Goal: Task Accomplishment & Management: Use online tool/utility

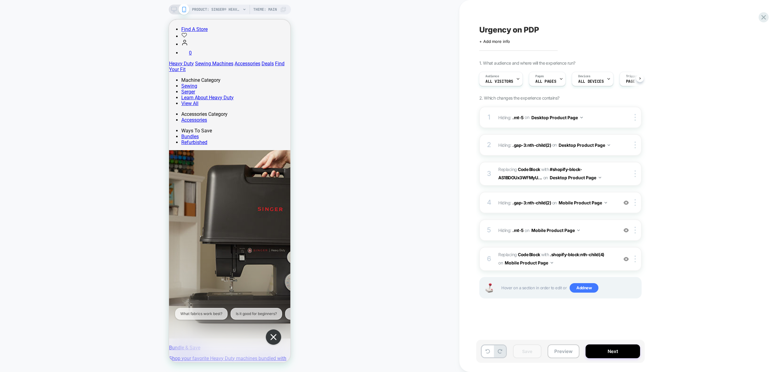
scroll to position [82, 0]
click at [529, 360] on div "Save Preview Next" at bounding box center [560, 351] width 169 height 23
click at [765, 21] on div at bounding box center [764, 17] width 13 height 13
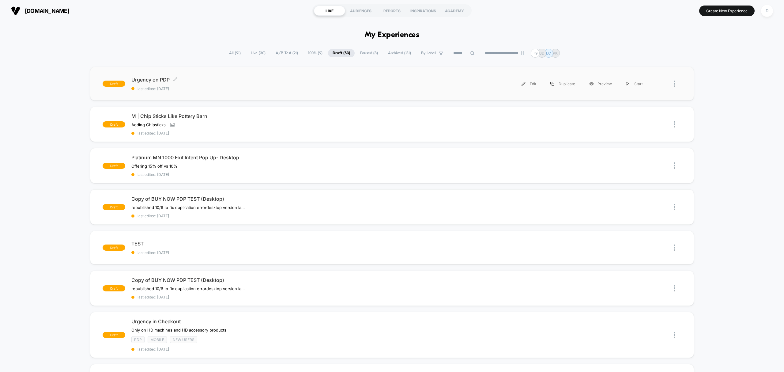
click at [373, 84] on div "Urgency on PDP Click to edit experience details Click to edit experience detail…" at bounding box center [261, 84] width 260 height 14
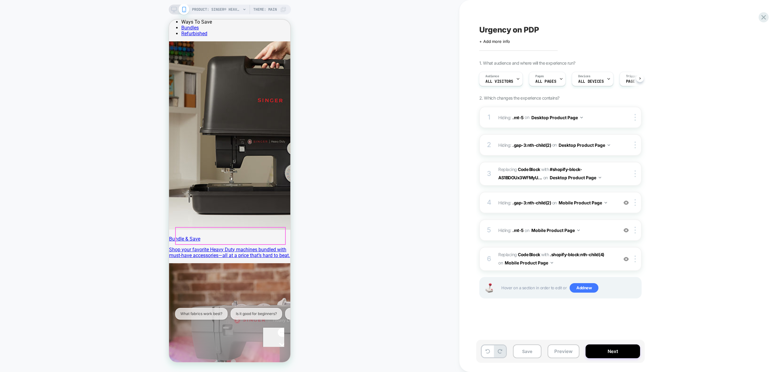
scroll to position [191, 0]
click at [536, 254] on b "Code Block" at bounding box center [529, 254] width 22 height 5
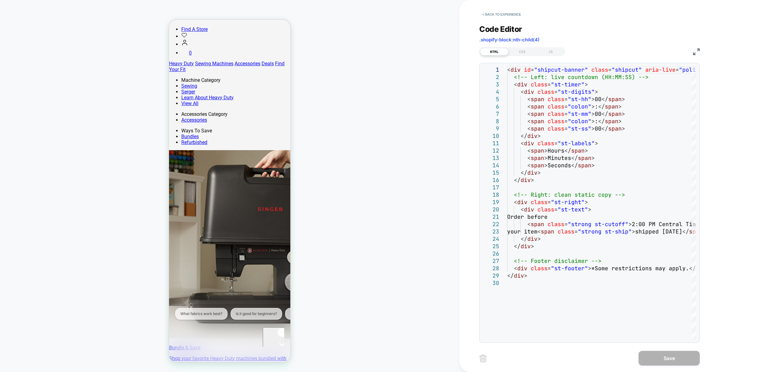
scroll to position [0, 0]
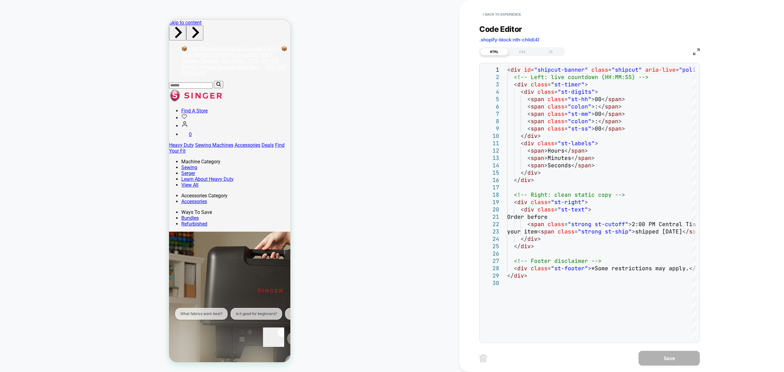
click at [557, 48] on div "JS" at bounding box center [551, 51] width 28 height 7
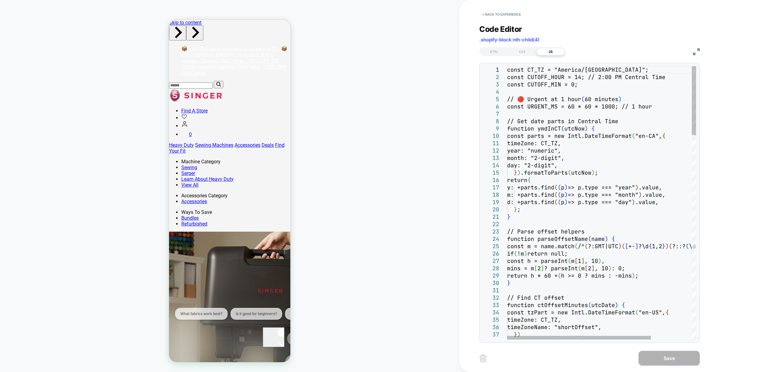
drag, startPoint x: 507, startPoint y: 70, endPoint x: 512, endPoint y: 75, distance: 7.8
click at [518, 80] on div "1 2 3 4 5 6 7 8 9 10 11 12 13 14 15 16 17 18 19 20 21 22 23 24 25 26 27 28 29 3…" at bounding box center [590, 202] width 214 height 273
drag, startPoint x: 506, startPoint y: 66, endPoint x: 515, endPoint y: 75, distance: 13.2
click at [526, 87] on div "1 2 3 4 5 6 7 8 9 10 11 12 13 14 15 16 17 18 19 20 21 22 23 24 25 26 27 28 29 3…" at bounding box center [590, 203] width 221 height 280
drag, startPoint x: 507, startPoint y: 71, endPoint x: 518, endPoint y: 74, distance: 11.3
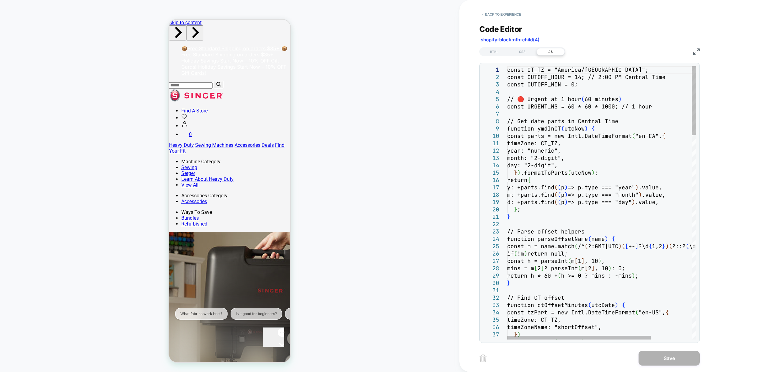
click at [518, 74] on div "1 2 3 4 5 6 7 8 9 10 11 12 13 14 15 16 17 18 19 20 21 22 23 24 25 26 27 28 29 3…" at bounding box center [590, 202] width 214 height 273
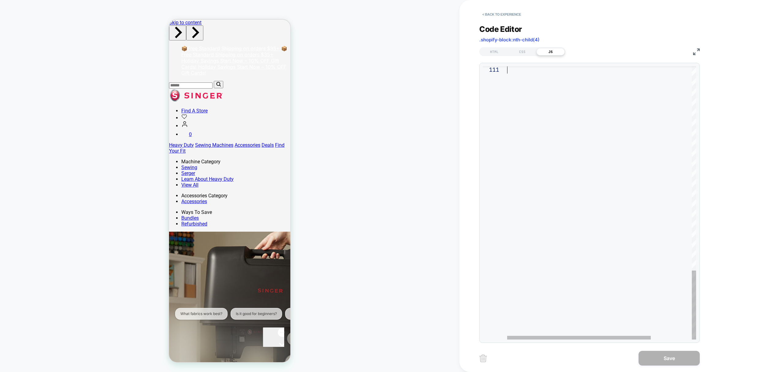
drag, startPoint x: 508, startPoint y: 69, endPoint x: 765, endPoint y: 391, distance: 412.7
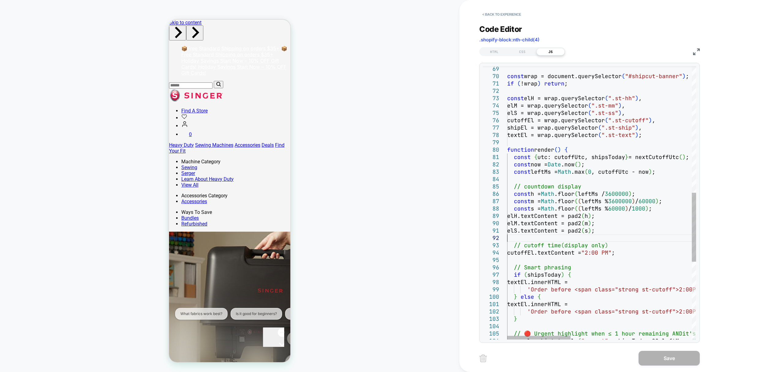
click at [653, 240] on div "// 🔴 Urgent highlight when ≤ 1 hour remaining AND it's still shipping [DATE] wr…" at bounding box center [782, 106] width 550 height 1082
click at [656, 245] on div "// 🔴 Urgent highlight when ≤ 1 hour remaining AND it's still shipping [DATE] wr…" at bounding box center [782, 106] width 550 height 1082
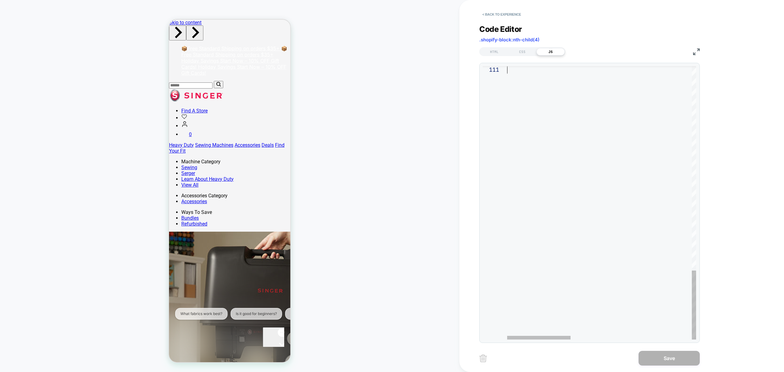
drag, startPoint x: 509, startPoint y: 71, endPoint x: 707, endPoint y: 391, distance: 376.5
type textarea "**********"
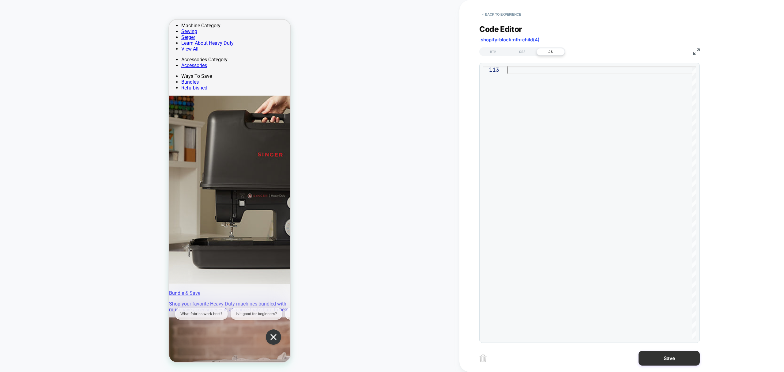
click at [678, 361] on button "Save" at bounding box center [669, 358] width 61 height 15
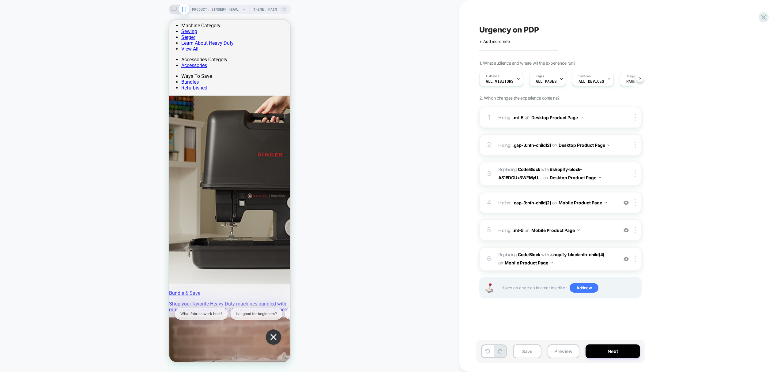
scroll to position [0, 0]
click at [536, 351] on button "Save" at bounding box center [527, 351] width 28 height 14
click at [174, 12] on div "PRODUCT: SINGER® Heavy Duty 4452 Sewing Machine Theme: MAIN" at bounding box center [230, 10] width 122 height 10
click at [175, 9] on icon at bounding box center [174, 10] width 6 height 6
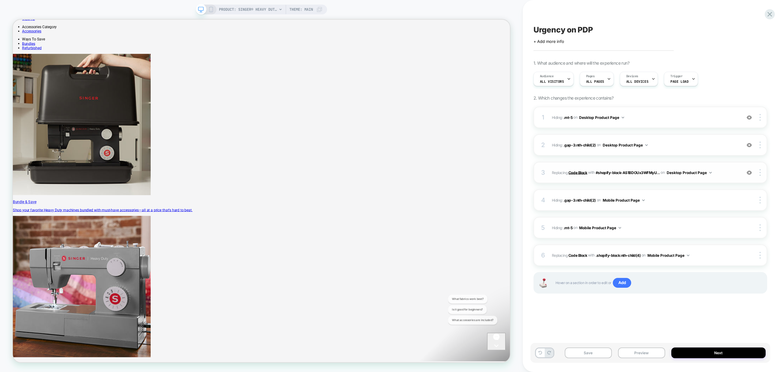
click at [583, 173] on b "Code Block" at bounding box center [578, 172] width 19 height 5
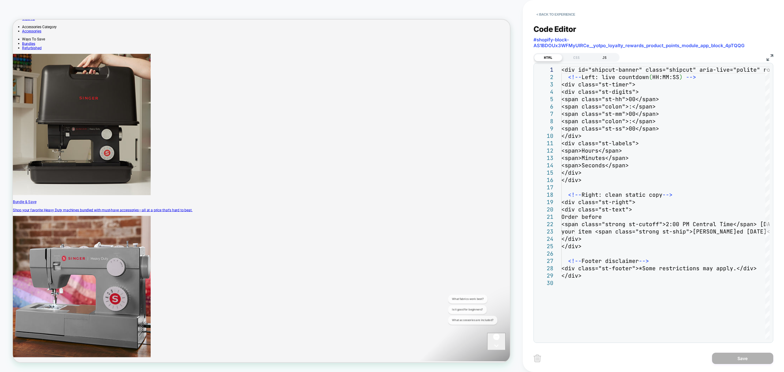
click at [606, 59] on div "JS" at bounding box center [605, 57] width 28 height 7
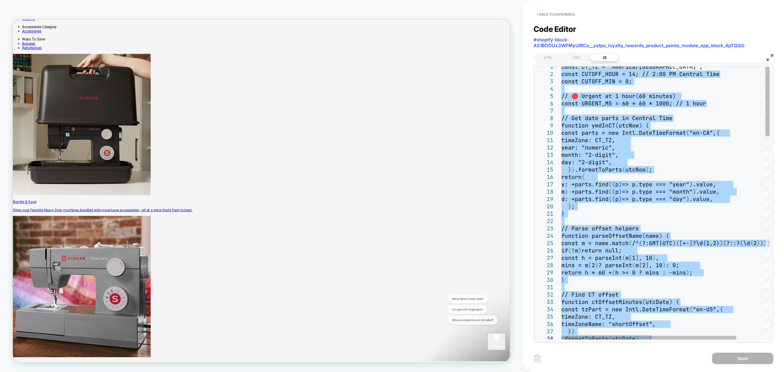
type textarea "**********"
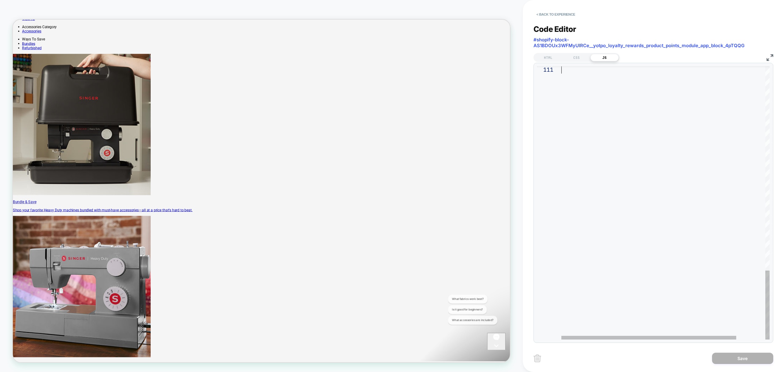
drag, startPoint x: 562, startPoint y: 69, endPoint x: 729, endPoint y: 391, distance: 363.3
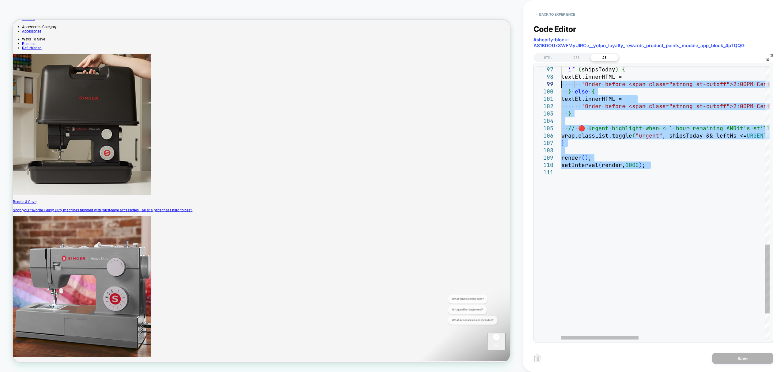
type textarea "**********"
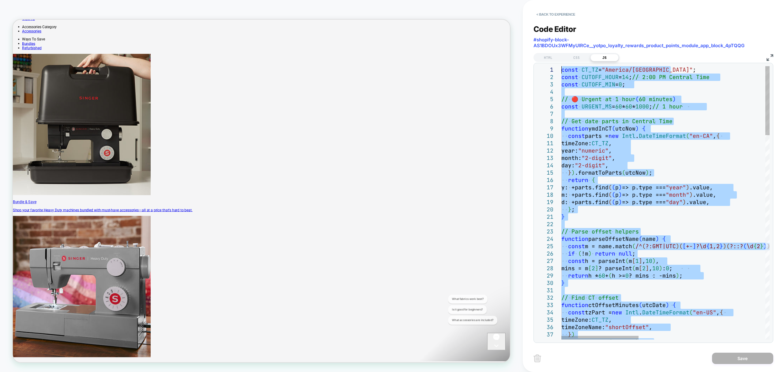
drag, startPoint x: 582, startPoint y: 175, endPoint x: 562, endPoint y: -50, distance: 225.2
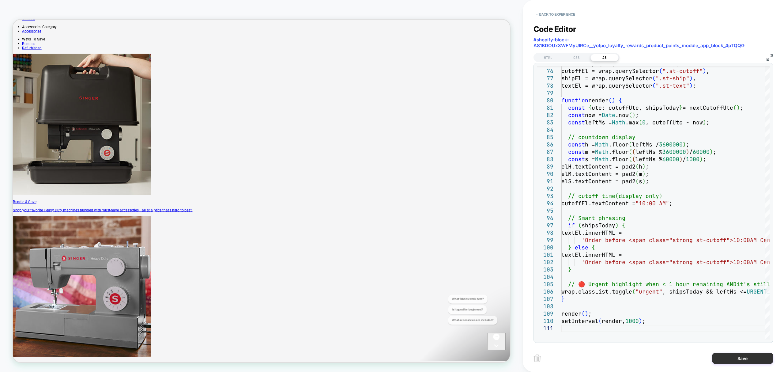
click at [747, 358] on button "Save" at bounding box center [742, 358] width 61 height 11
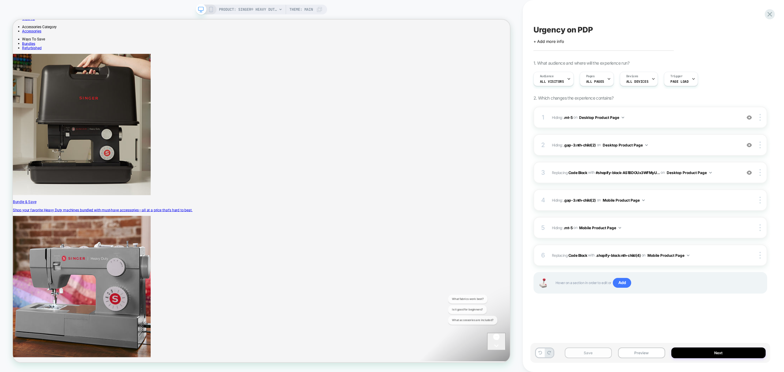
click at [592, 357] on button "Save" at bounding box center [588, 352] width 47 height 11
click at [659, 347] on div "Save Preview Next" at bounding box center [651, 353] width 240 height 20
click at [656, 349] on button "Preview" at bounding box center [641, 352] width 47 height 11
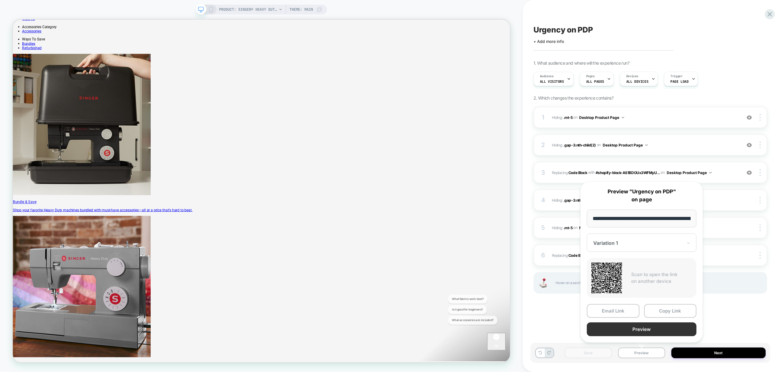
scroll to position [0, 134]
click at [671, 308] on button "Copy Link" at bounding box center [670, 311] width 53 height 14
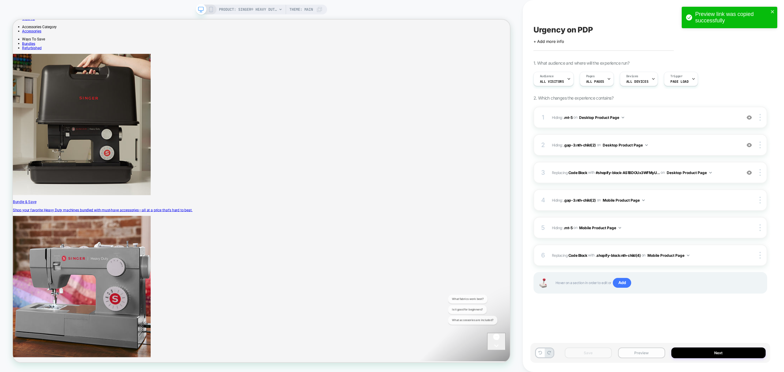
click at [650, 352] on button "Preview" at bounding box center [641, 352] width 47 height 11
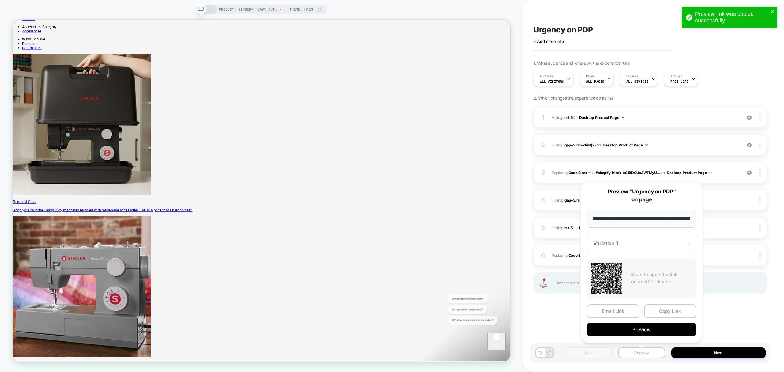
click at [657, 309] on button "Copy Link" at bounding box center [670, 311] width 53 height 14
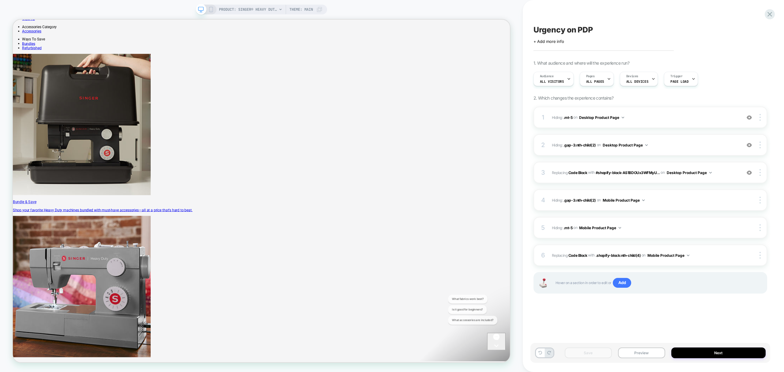
click at [213, 9] on icon at bounding box center [211, 10] width 6 height 6
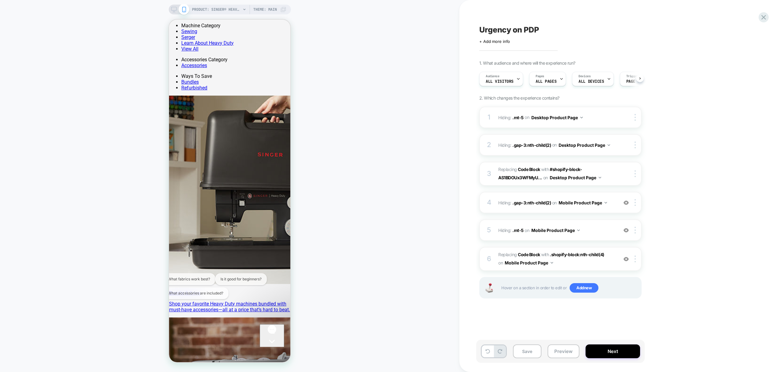
scroll to position [0, 0]
click at [173, 8] on icon at bounding box center [174, 10] width 6 height 6
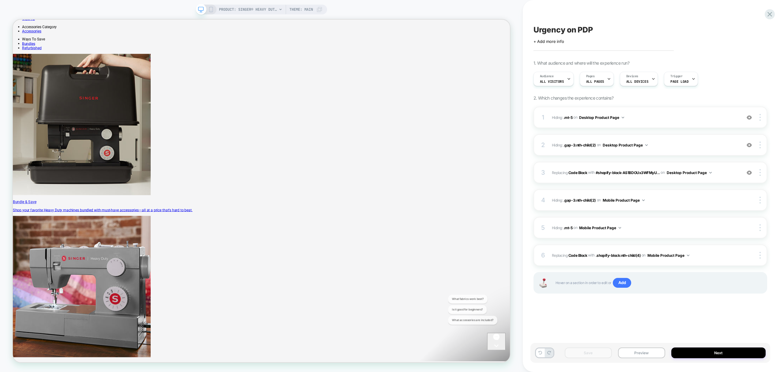
click at [210, 12] on rect at bounding box center [210, 9] width 3 height 5
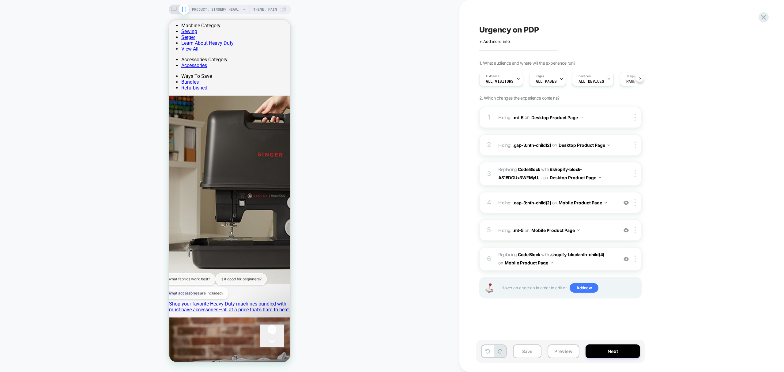
scroll to position [0, 0]
click at [522, 254] on b "Code Block" at bounding box center [529, 254] width 22 height 5
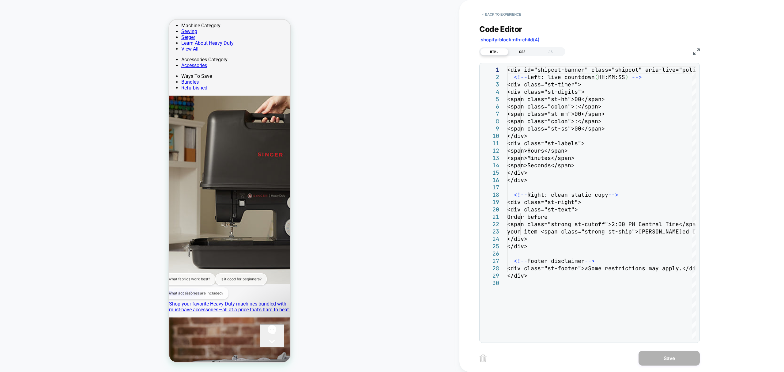
click at [516, 52] on div "CSS" at bounding box center [523, 51] width 28 height 7
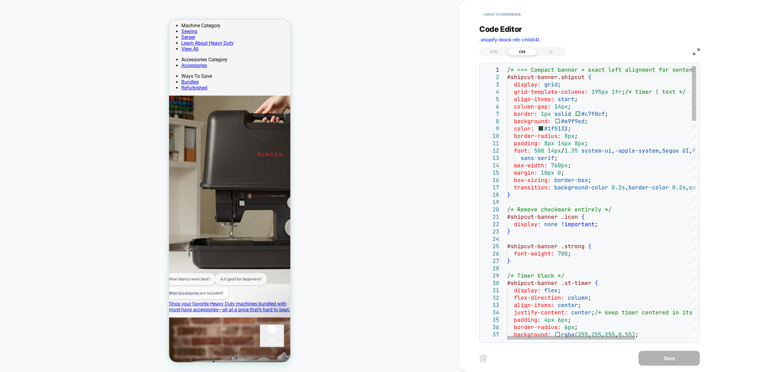
scroll to position [0, 0]
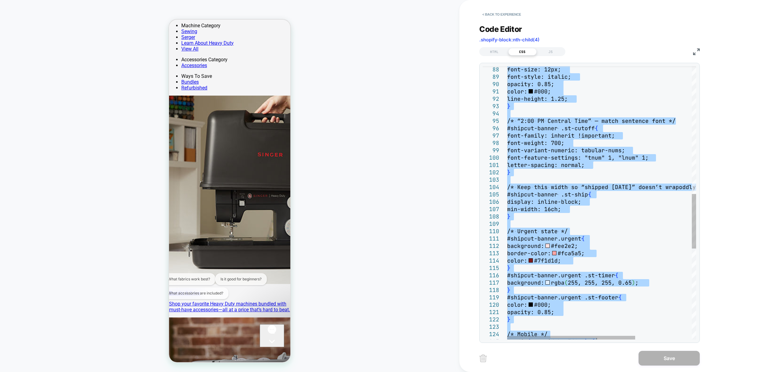
type textarea "**********"
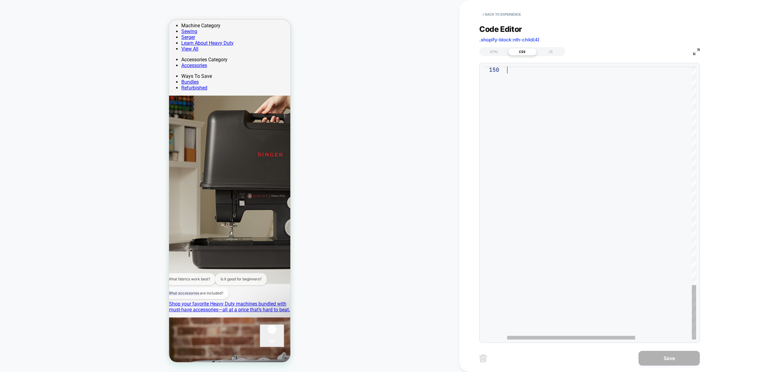
drag, startPoint x: 509, startPoint y: 70, endPoint x: 698, endPoint y: 391, distance: 372.2
drag, startPoint x: 509, startPoint y: 71, endPoint x: 778, endPoint y: 391, distance: 418.2
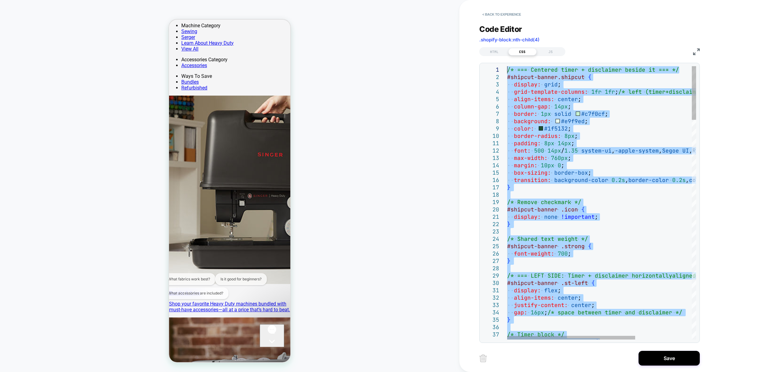
drag, startPoint x: 515, startPoint y: 191, endPoint x: 451, endPoint y: -50, distance: 249.2
type textarea "**********"
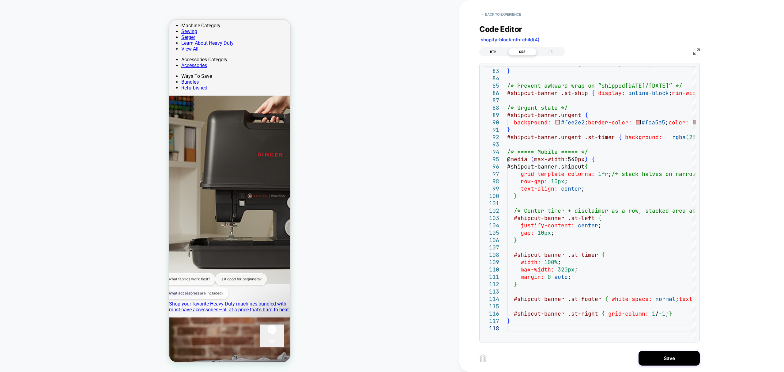
click at [495, 54] on div "HTML" at bounding box center [494, 51] width 28 height 7
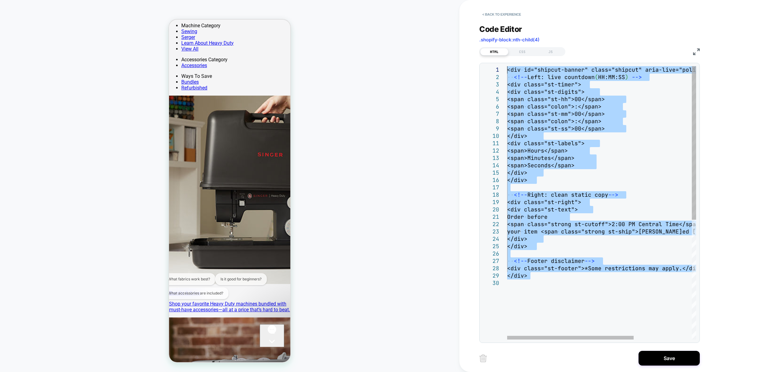
drag, startPoint x: 533, startPoint y: 280, endPoint x: 380, endPoint y: -29, distance: 344.5
click at [507, 66] on div "<div id="shipcut-banner" class="shipcut" aria-live ="polite" role="status"> <!-…" at bounding box center [644, 309] width 275 height 487
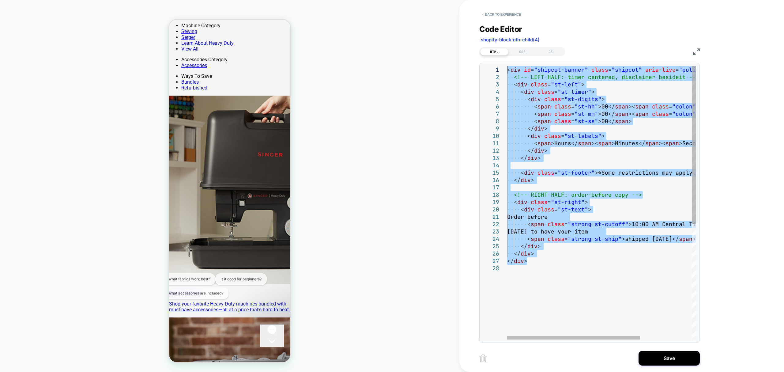
drag, startPoint x: 544, startPoint y: 264, endPoint x: 471, endPoint y: 64, distance: 213.3
click at [507, 66] on div "< div id = "shipcut-banner" class = "shipcut" aria-live = "polite" role = "stat…" at bounding box center [638, 302] width 262 height 472
type textarea "**********"
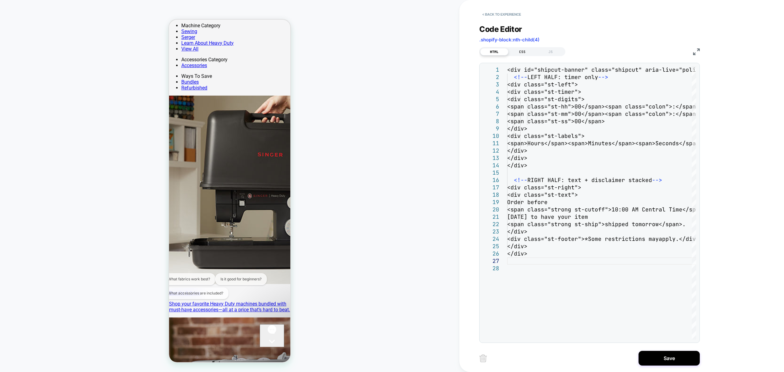
click at [517, 50] on div "CSS" at bounding box center [523, 51] width 28 height 7
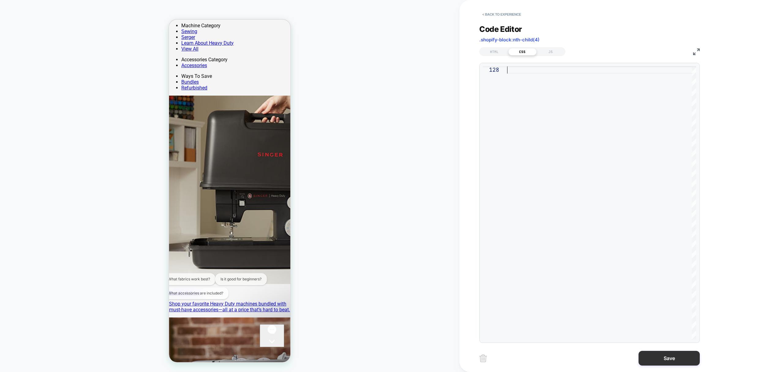
type textarea "**********"
click at [661, 362] on button "Save" at bounding box center [669, 358] width 61 height 15
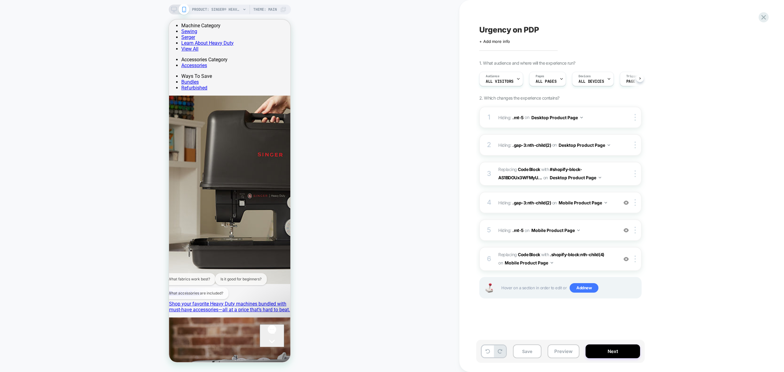
scroll to position [0, 0]
click at [536, 256] on b "Code Block" at bounding box center [529, 254] width 22 height 5
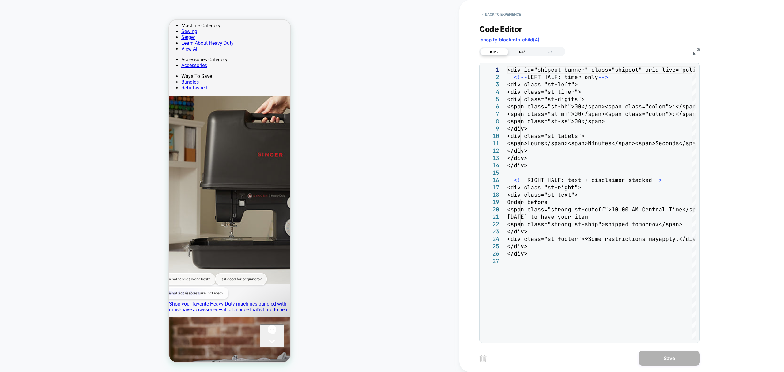
drag, startPoint x: 524, startPoint y: 50, endPoint x: 525, endPoint y: 55, distance: 4.4
click at [525, 51] on div "CSS" at bounding box center [523, 51] width 28 height 7
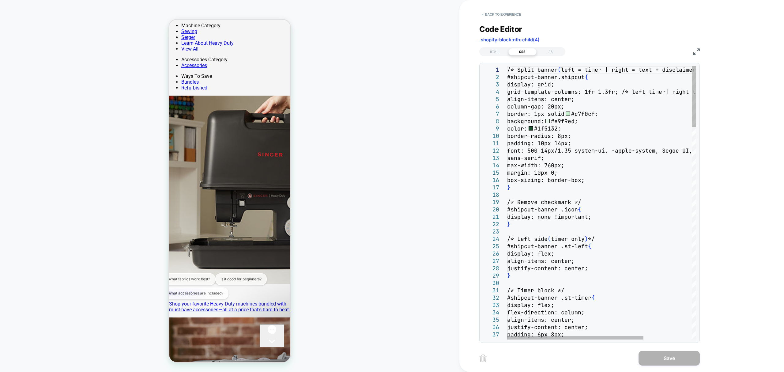
scroll to position [0, 0]
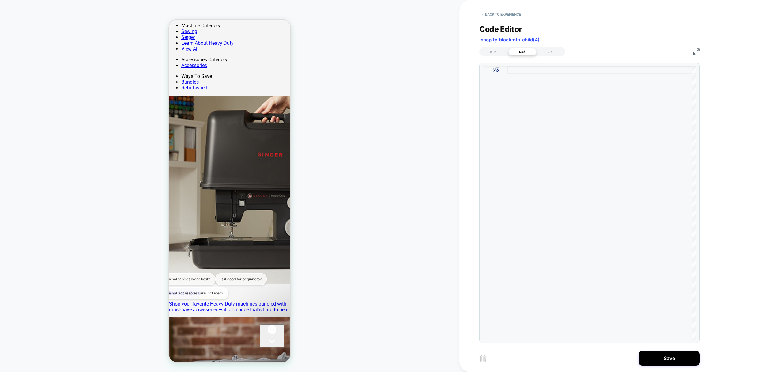
type textarea "**********"
click at [512, 13] on button "< Back to experience" at bounding box center [502, 14] width 45 height 10
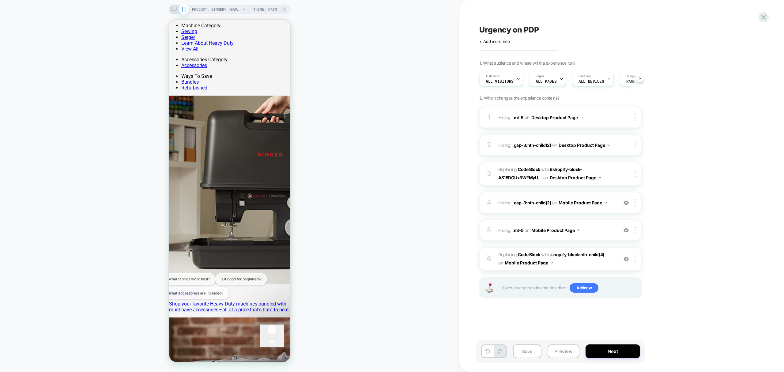
scroll to position [0, 0]
click at [530, 252] on b "Code Block" at bounding box center [529, 254] width 22 height 5
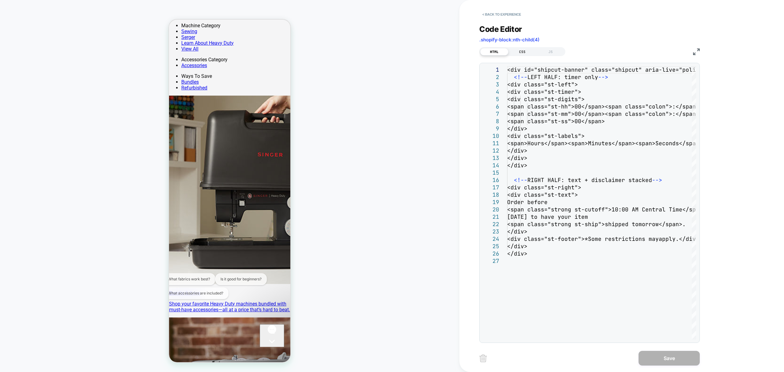
click at [526, 49] on div "CSS" at bounding box center [523, 51] width 28 height 7
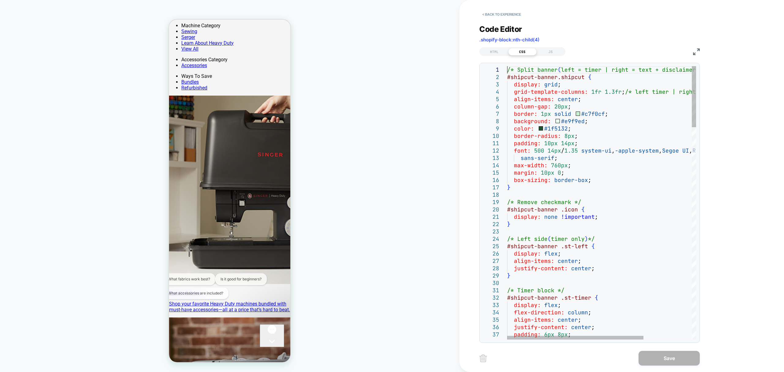
scroll to position [0, 0]
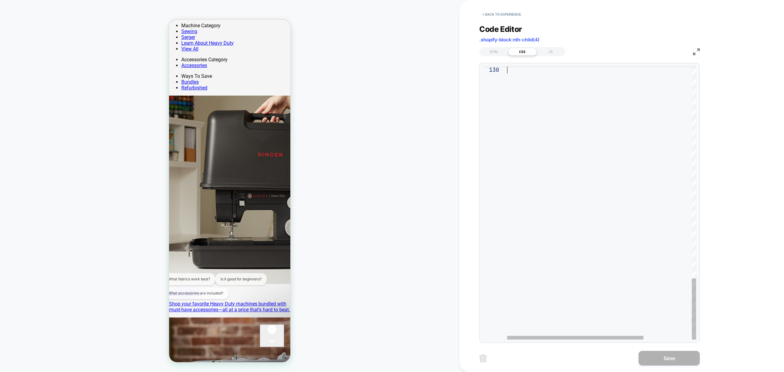
drag, startPoint x: 508, startPoint y: 70, endPoint x: 574, endPoint y: 391, distance: 327.6
type textarea "**********"
click at [499, 12] on button "< Back to experience" at bounding box center [502, 14] width 45 height 10
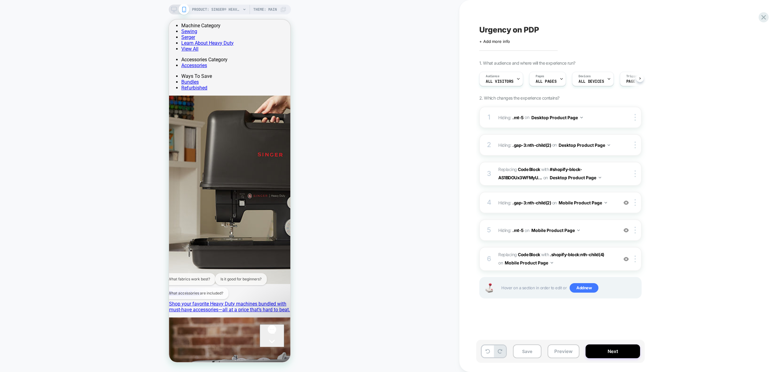
scroll to position [0, 0]
click at [520, 255] on b "Code Block" at bounding box center [529, 254] width 22 height 5
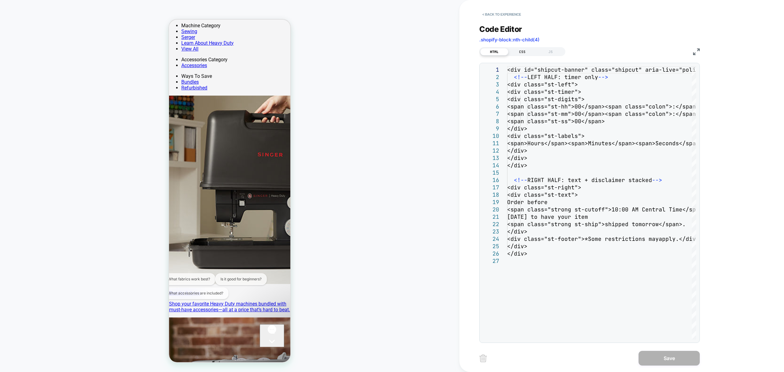
click at [527, 51] on div "CSS" at bounding box center [523, 51] width 28 height 7
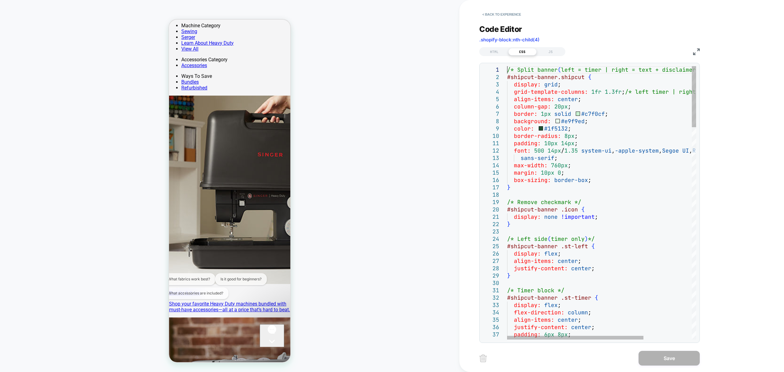
scroll to position [0, 0]
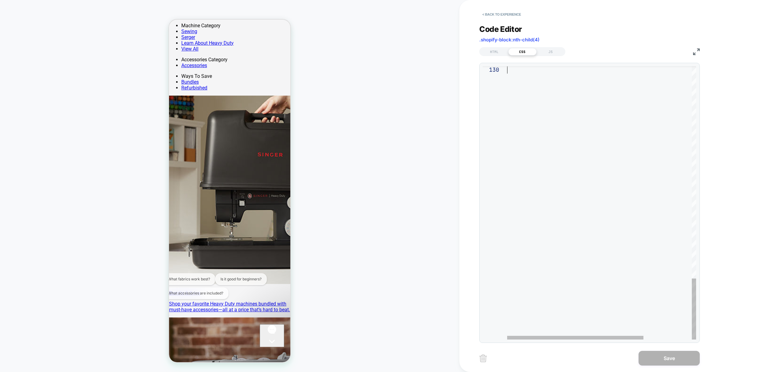
drag, startPoint x: 509, startPoint y: 69, endPoint x: 637, endPoint y: 391, distance: 346.6
type textarea "* *"
drag, startPoint x: 498, startPoint y: 54, endPoint x: 484, endPoint y: 47, distance: 16.0
click at [498, 54] on div "HTML" at bounding box center [494, 51] width 28 height 7
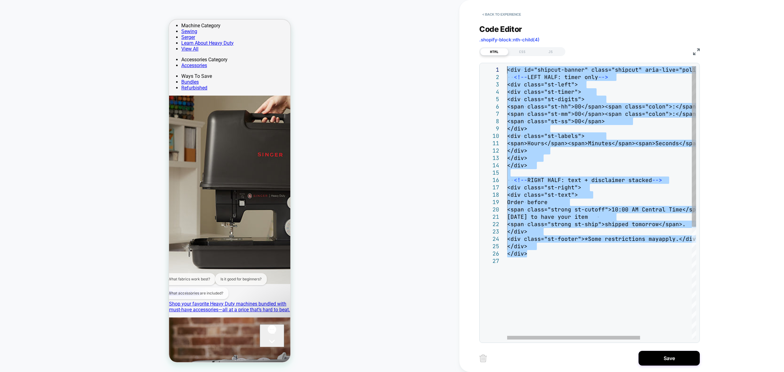
drag, startPoint x: 535, startPoint y: 254, endPoint x: 496, endPoint y: 58, distance: 199.8
click at [507, 66] on div "<div id="shipcut-banner" class="shipcut" aria-live ="polite" role="status"> <!-…" at bounding box center [638, 298] width 262 height 465
type textarea "**********"
